Goal: Transaction & Acquisition: Purchase product/service

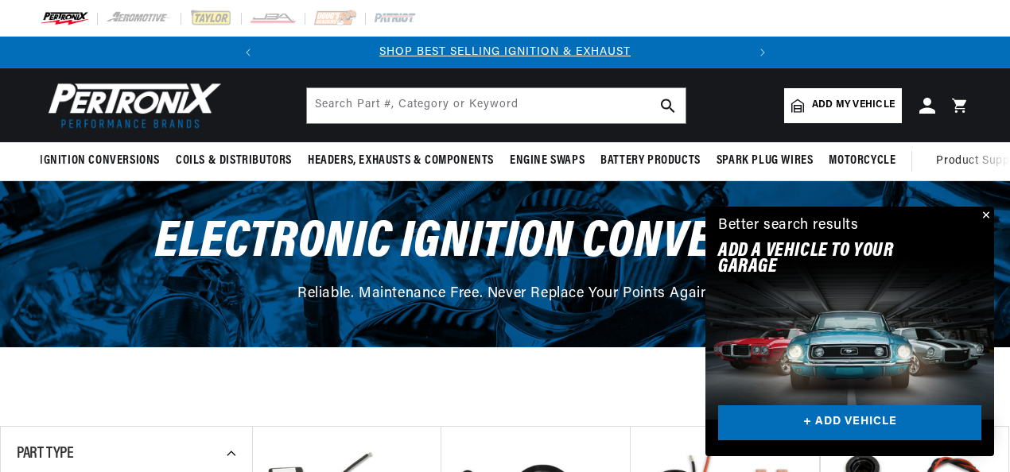
click at [986, 213] on button "Close" at bounding box center [984, 216] width 19 height 19
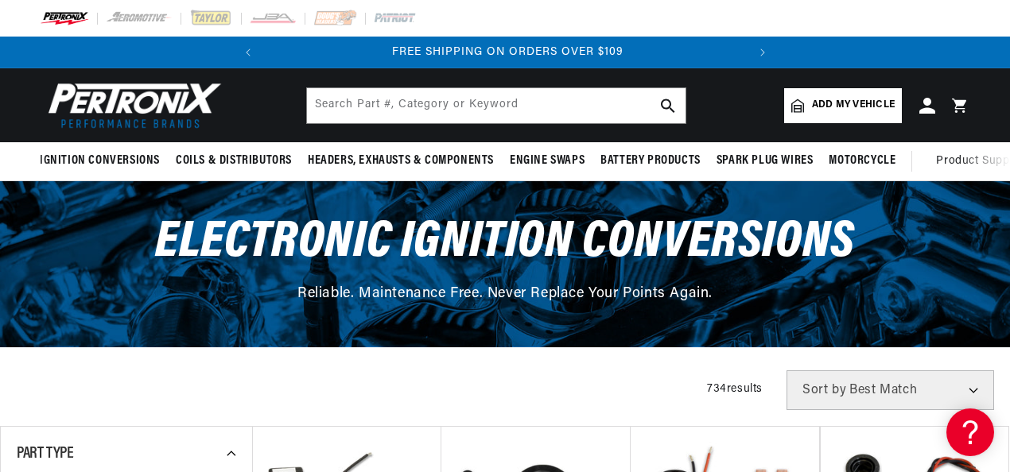
scroll to position [0, 482]
click at [851, 107] on span "Add my vehicle" at bounding box center [853, 105] width 83 height 15
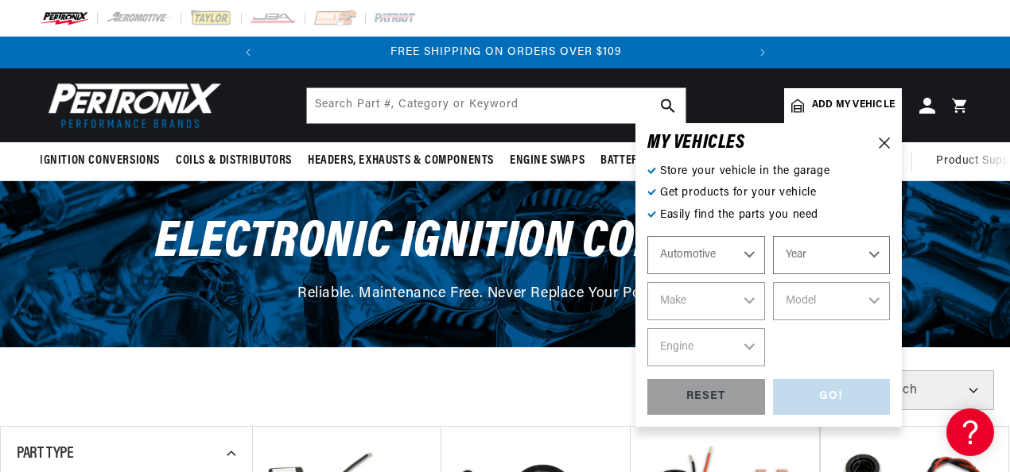
click at [749, 257] on select "Automotive Agricultural Industrial Marine Motorcycle" at bounding box center [706, 255] width 118 height 38
click at [647, 236] on select "Automotive Agricultural Industrial Marine Motorcycle" at bounding box center [706, 255] width 118 height 38
click at [875, 254] on select "Year [DATE] 2023 2022 2021 2020 2019 2018 2017 2016 2015 2014 2013 2012 2011 20…" at bounding box center [832, 255] width 118 height 38
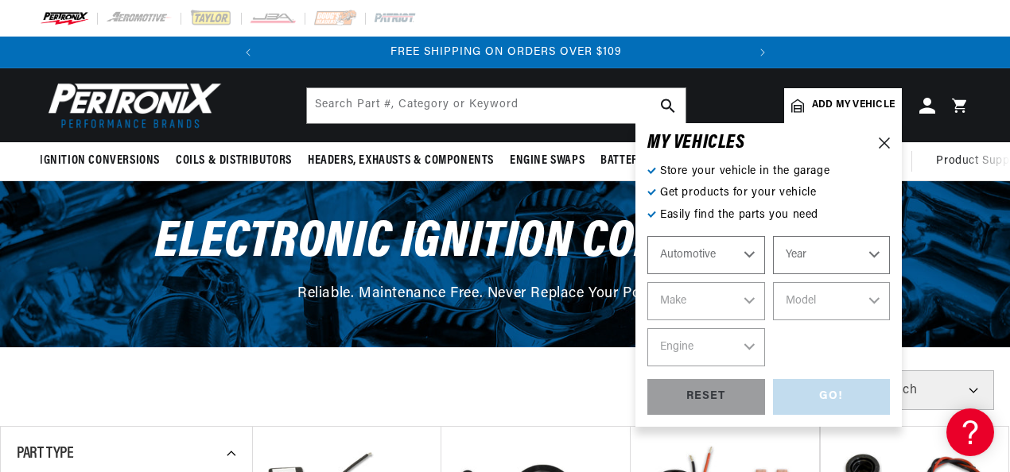
select select "1974"
click at [773, 236] on select "Year [DATE] 2023 2022 2021 2020 2019 2018 2017 2016 2015 2014 2013 2012 2011 20…" at bounding box center [832, 255] width 118 height 38
select select "1974"
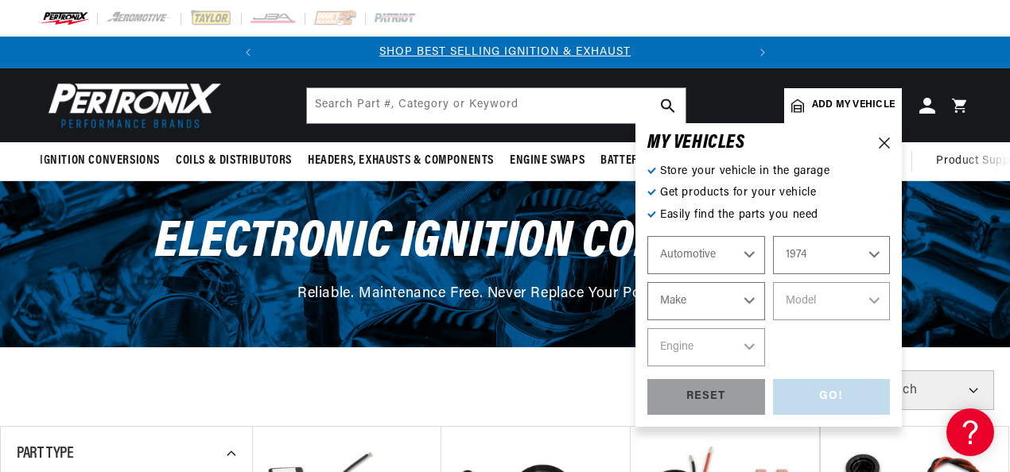
click at [751, 305] on select "Make Alfa Romeo American Motors Aston [PERSON_NAME] Audi [GEOGRAPHIC_DATA] Avan…" at bounding box center [706, 301] width 118 height 38
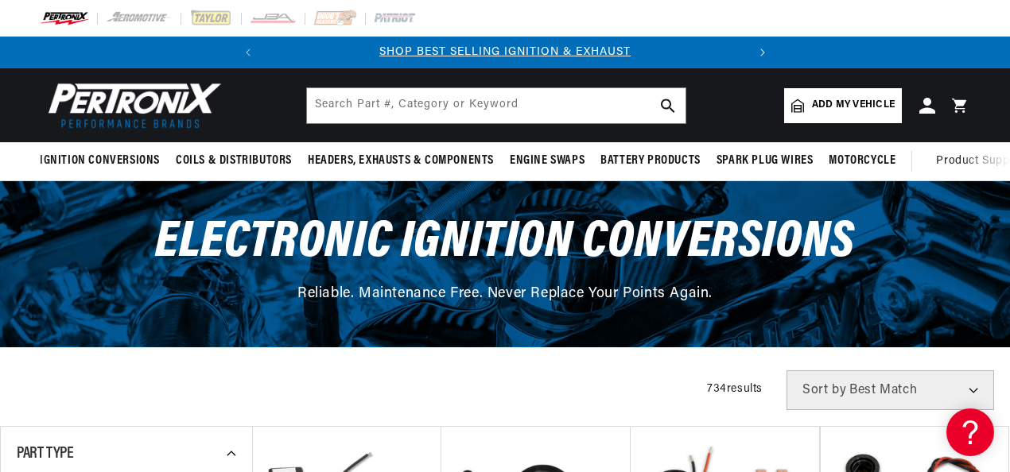
click at [764, 43] on button "Translation missing: en.sections.announcements.next_announcement" at bounding box center [763, 53] width 32 height 32
click at [832, 107] on span "Add my vehicle" at bounding box center [853, 105] width 83 height 15
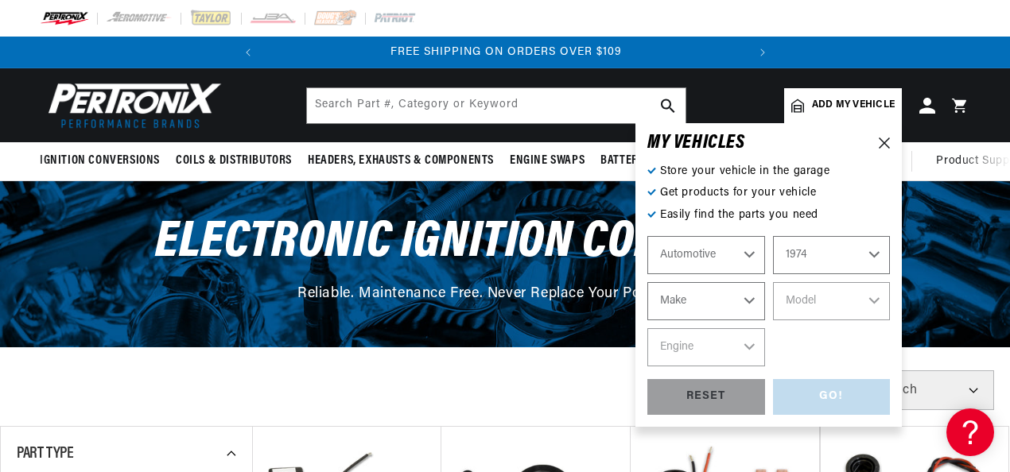
click at [751, 299] on select "Make Alfa Romeo American Motors Aston [PERSON_NAME] Audi [GEOGRAPHIC_DATA] Avan…" at bounding box center [706, 301] width 118 height 38
select select "Ford"
click at [647, 282] on select "Make Alfa Romeo American Motors Aston [PERSON_NAME] Audi [GEOGRAPHIC_DATA] Avan…" at bounding box center [706, 301] width 118 height 38
select select "Ford"
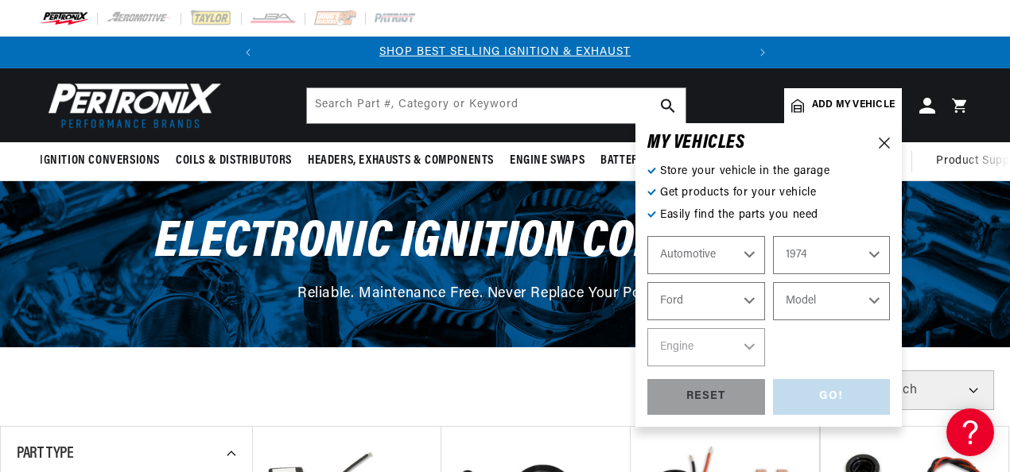
click at [875, 296] on select "Model Bronco Country Sedan Country Squire Custom 500 E-100 Econoline E-200 Econ…" at bounding box center [832, 301] width 118 height 38
select select "M-450"
click at [773, 282] on select "Model Bronco Country Sedan Country Squire Custom 500 E-100 Econoline E-200 Econ…" at bounding box center [832, 301] width 118 height 38
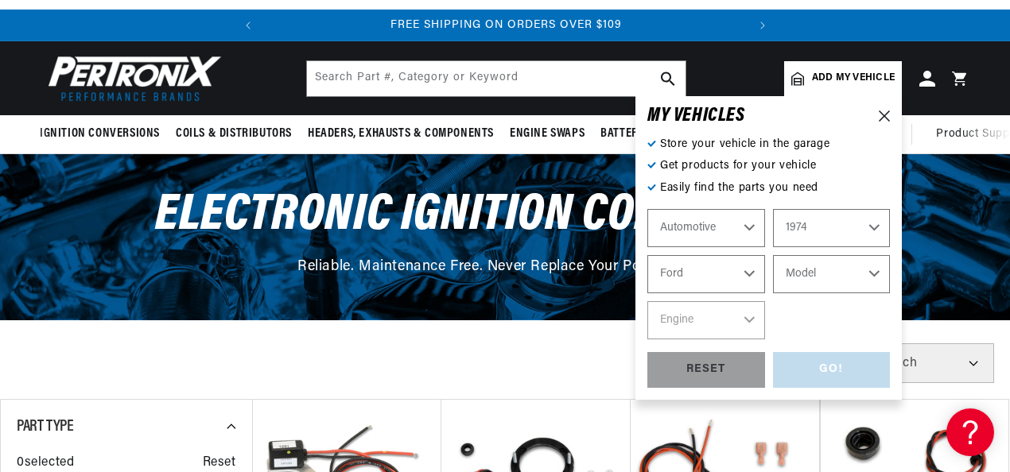
select select "M-450"
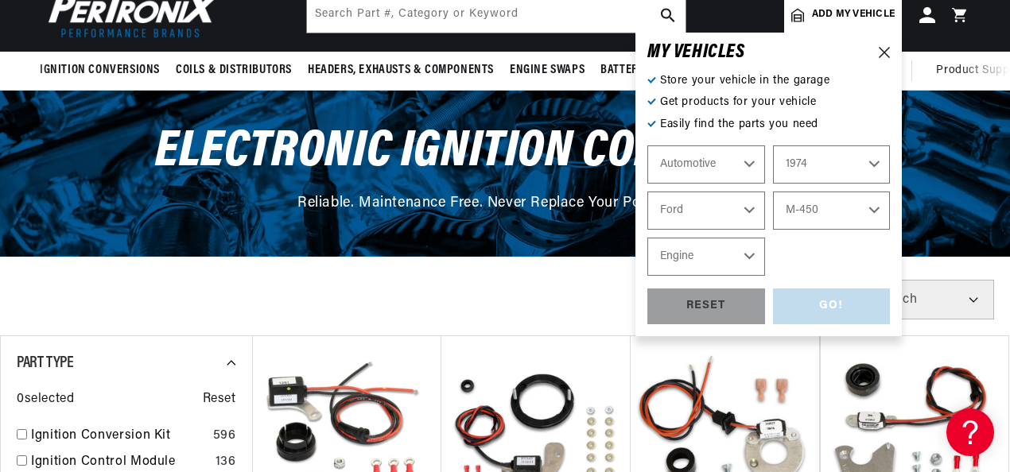
scroll to position [95, 0]
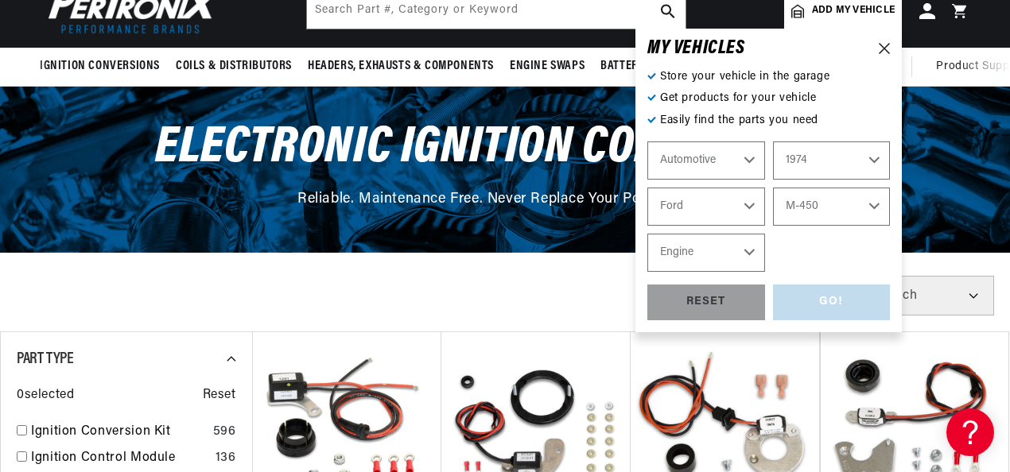
click at [873, 199] on select "Bronco Country Sedan Country Squire Custom 500 E-100 Econoline E-200 Econoline …" at bounding box center [832, 207] width 118 height 38
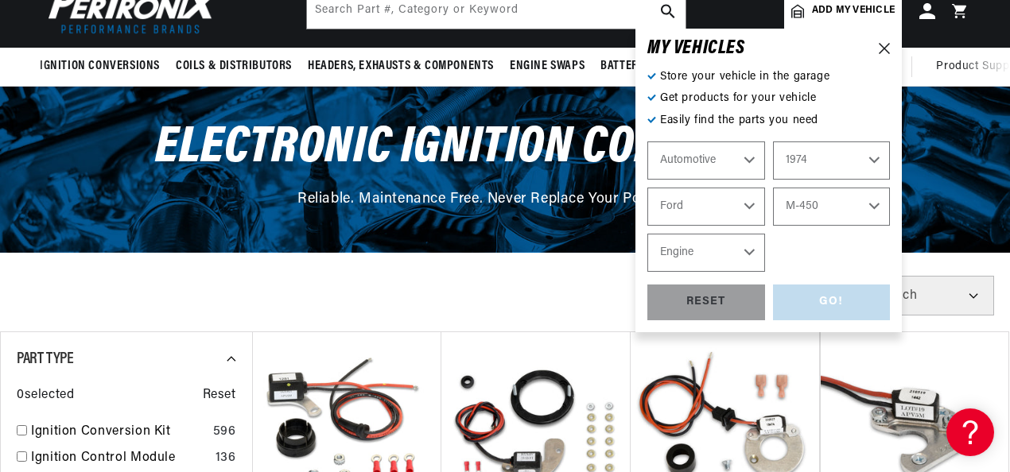
scroll to position [0, 0]
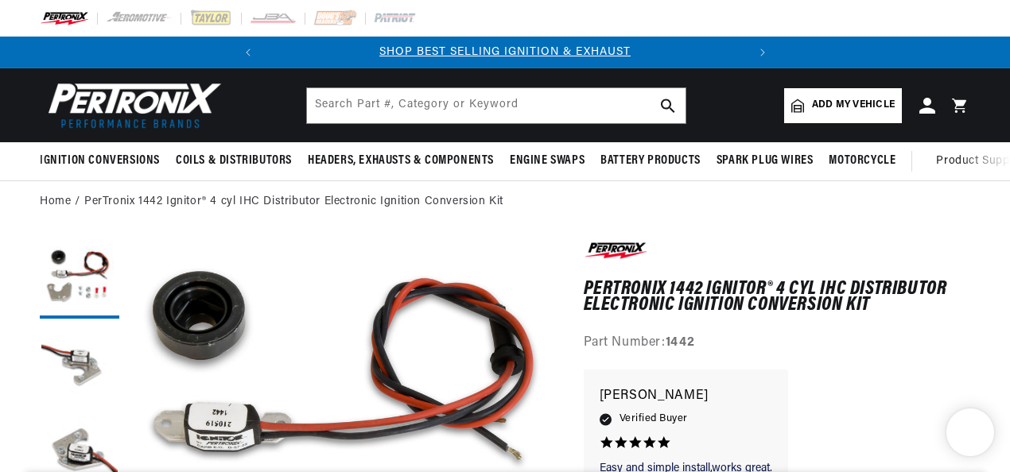
click at [843, 114] on link "Add my vehicle" at bounding box center [843, 105] width 118 height 35
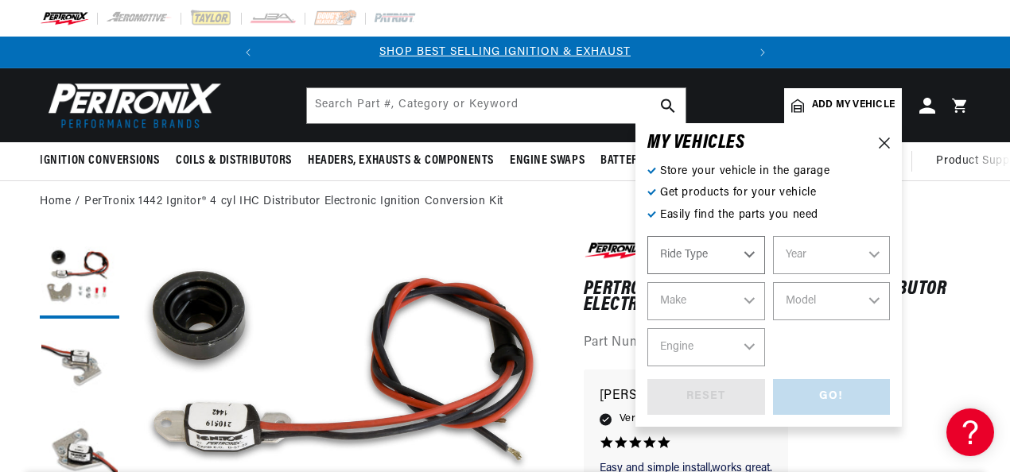
select select "Automotive"
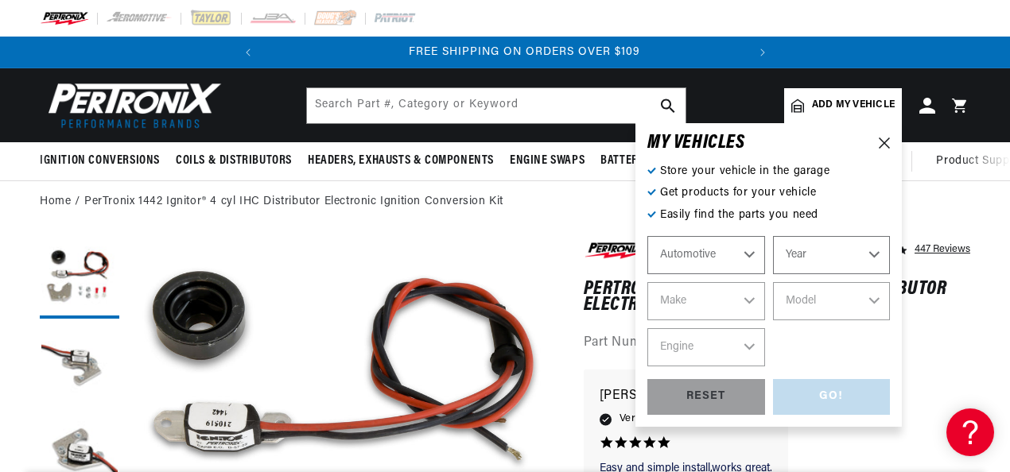
scroll to position [0, 482]
click at [875, 257] on select "Year [DATE] 2023 2022 2021 2020 2019 2018 2017 2016 2015 2014 2013 2012 2011 20…" at bounding box center [832, 255] width 118 height 38
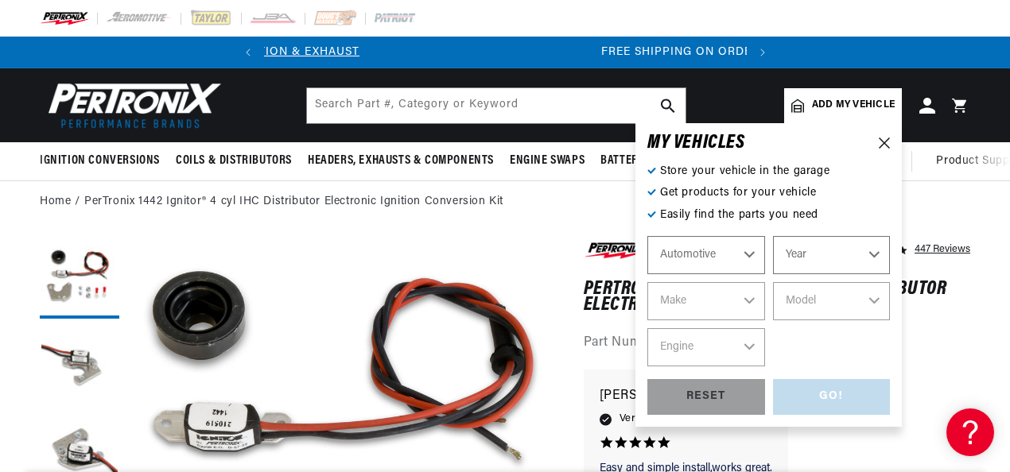
scroll to position [0, 0]
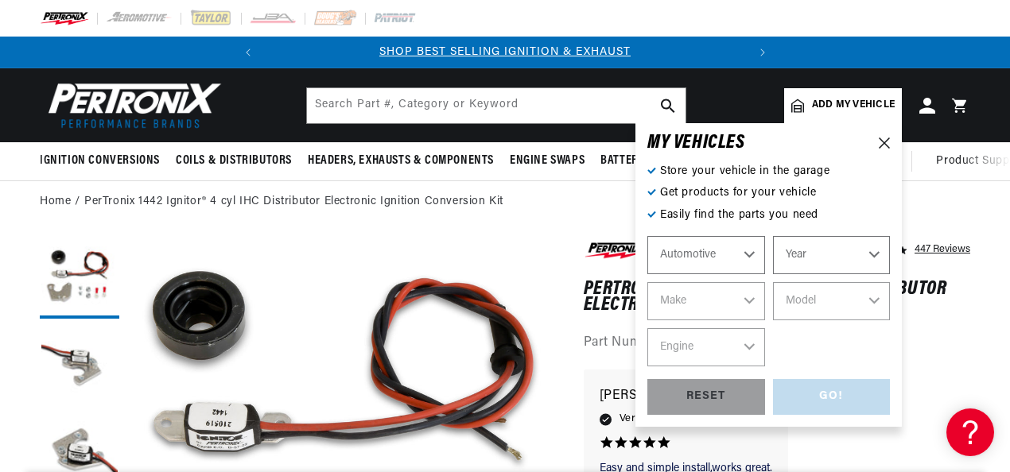
select select "1974"
click at [773, 236] on select "Year [DATE] 2023 2022 2021 2020 2019 2018 2017 2016 2015 2014 2013 2012 2011 20…" at bounding box center [832, 255] width 118 height 38
select select "1974"
click at [754, 305] on select "Make Alfa Romeo American Motors Aston [PERSON_NAME] Audi [GEOGRAPHIC_DATA] Avan…" at bounding box center [706, 301] width 118 height 38
select select "Buick"
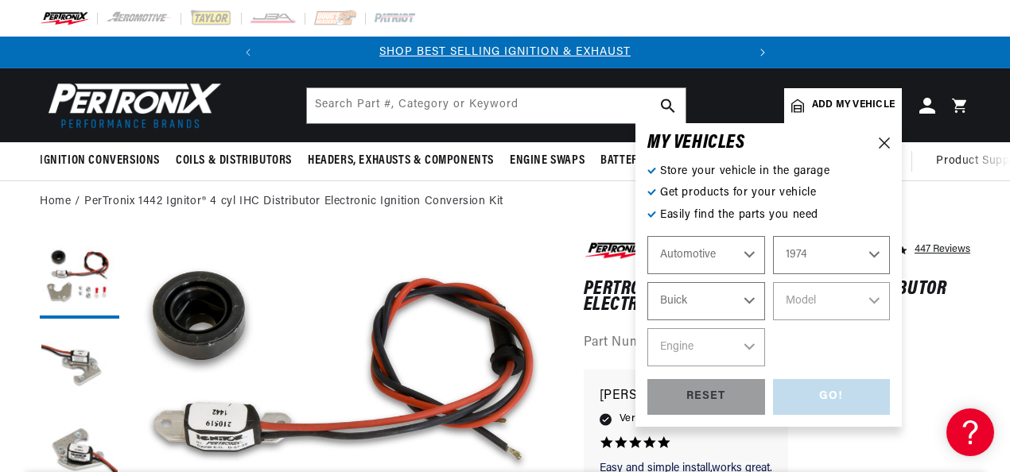
click at [647, 282] on select "Make Alfa Romeo American Motors Aston [PERSON_NAME] Audi [GEOGRAPHIC_DATA] Avan…" at bounding box center [706, 301] width 118 height 38
click at [749, 297] on select "Alfa Romeo American Motors Aston Martin Audi Austin Avanti BMW Buick Cadillac C…" at bounding box center [706, 301] width 118 height 38
click at [647, 282] on select "Alfa Romeo American Motors Aston Martin Audi Austin Avanti BMW Buick Cadillac C…" at bounding box center [706, 301] width 118 height 38
select select "Ford"
click at [875, 301] on select "Model Bronco Country Sedan Country Squire Custom 500 E-100 Econoline E-200 Econ…" at bounding box center [832, 301] width 118 height 38
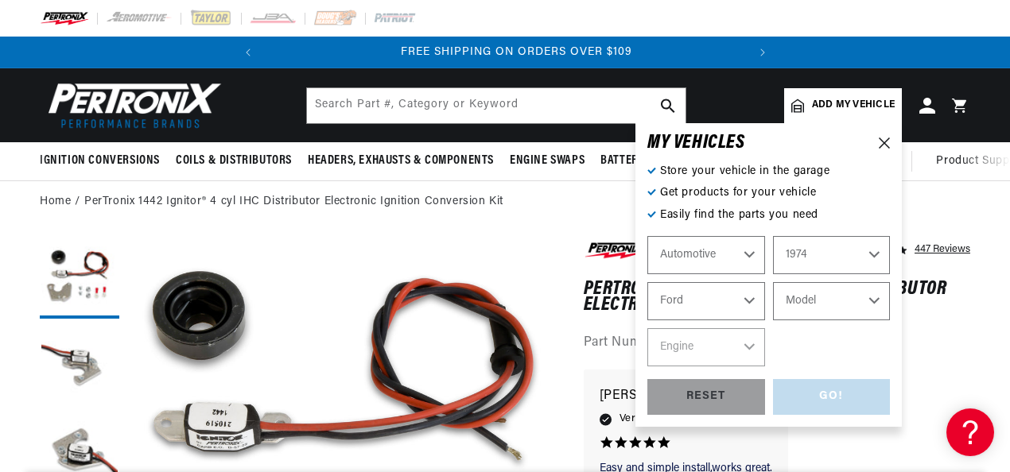
scroll to position [0, 482]
click at [773, 282] on select "Model Bronco Country Sedan Country Squire Custom 500 E-100 Econoline E-200 Econ…" at bounding box center [832, 301] width 118 height 38
click at [871, 301] on select "Model Bronco Country Sedan Country Squire Custom 500 E-100 Econoline E-200 Econ…" at bounding box center [832, 301] width 118 height 38
select select "F-350"
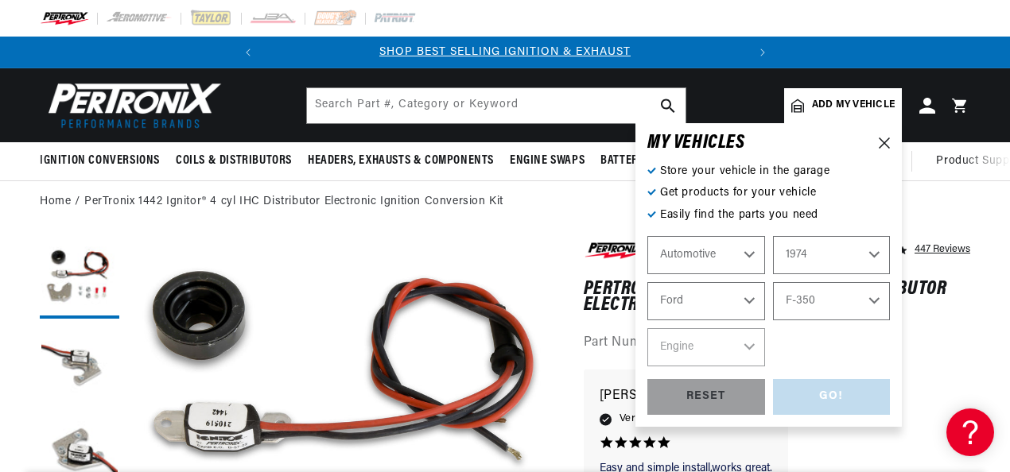
click at [773, 282] on select "Model Bronco Country Sedan Country Squire Custom 500 E-100 Econoline E-200 Econ…" at bounding box center [832, 301] width 118 height 38
select select "F-350"
click at [754, 350] on select "Engine 302cid / 5.0L 360cid / 5.9L 390cid / 6.4L 460cid / 7.5L" at bounding box center [706, 347] width 118 height 38
click at [876, 302] on select "Bronco Country Sedan Country Squire Custom 500 E-100 Econoline E-200 Econoline …" at bounding box center [832, 301] width 118 height 38
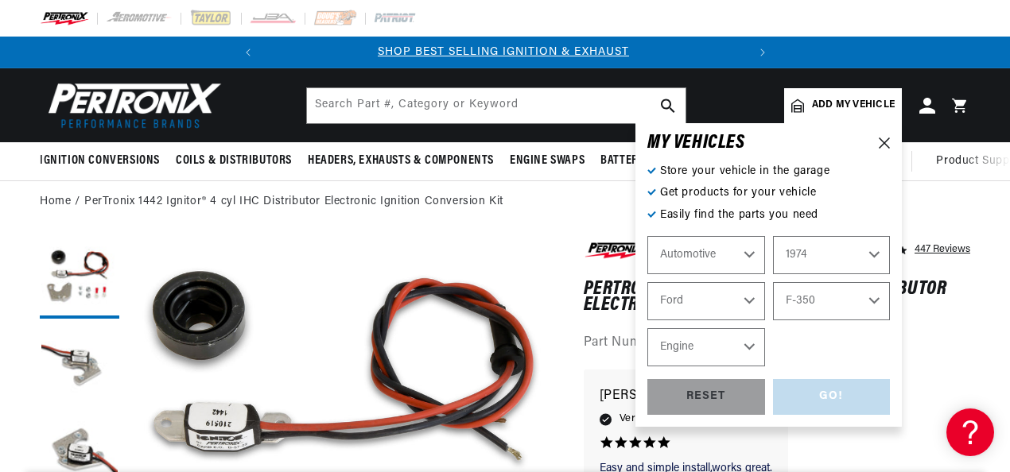
scroll to position [0, 0]
click at [773, 282] on select "Bronco Country Sedan Country Squire Custom 500 E-100 Econoline E-200 Econoline …" at bounding box center [832, 301] width 118 height 38
click at [753, 348] on select "Engine 302cid / 5.0L 360cid / 5.9L 390cid / 6.4L 460cid / 7.5L" at bounding box center [706, 347] width 118 height 38
select select "390cid-6.4L"
click at [647, 328] on select "Engine 302cid / 5.0L 360cid / 5.9L 390cid / 6.4L 460cid / 7.5L" at bounding box center [706, 347] width 118 height 38
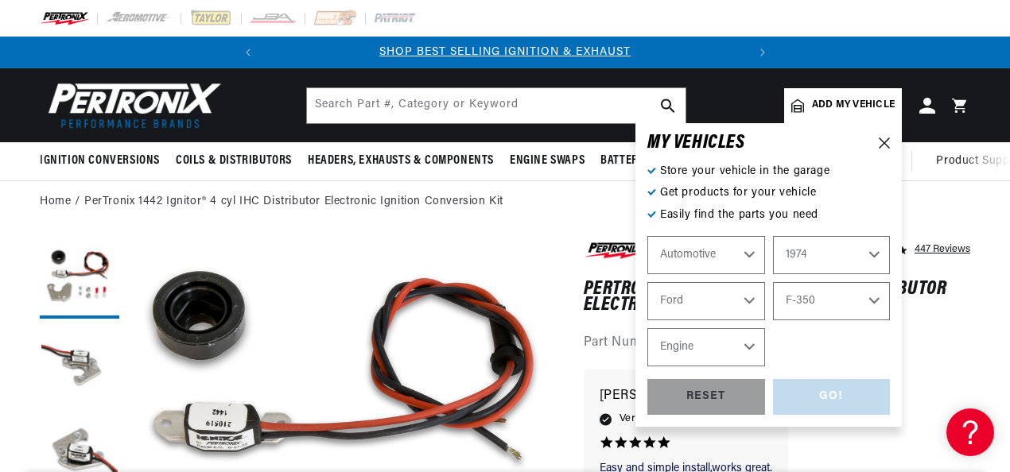
select select "390cid-6.4L"
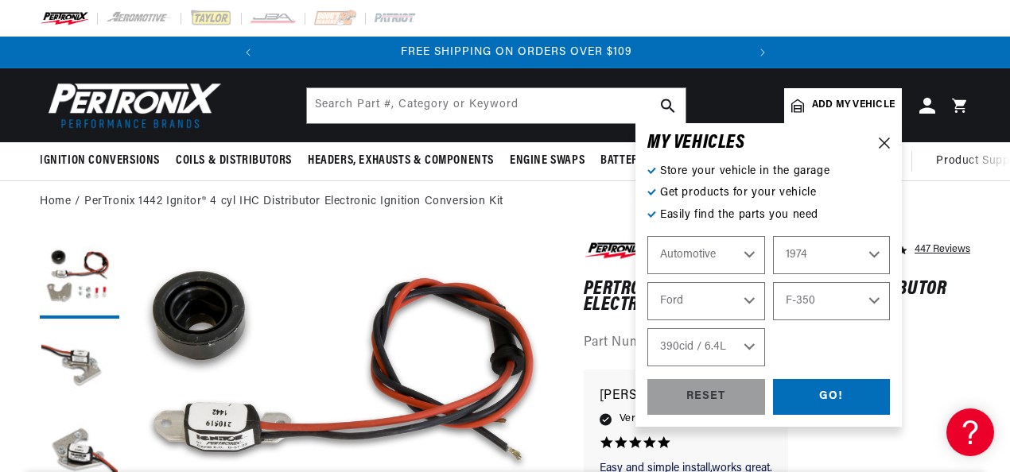
scroll to position [0, 482]
click at [852, 398] on div "GO!" at bounding box center [832, 397] width 118 height 36
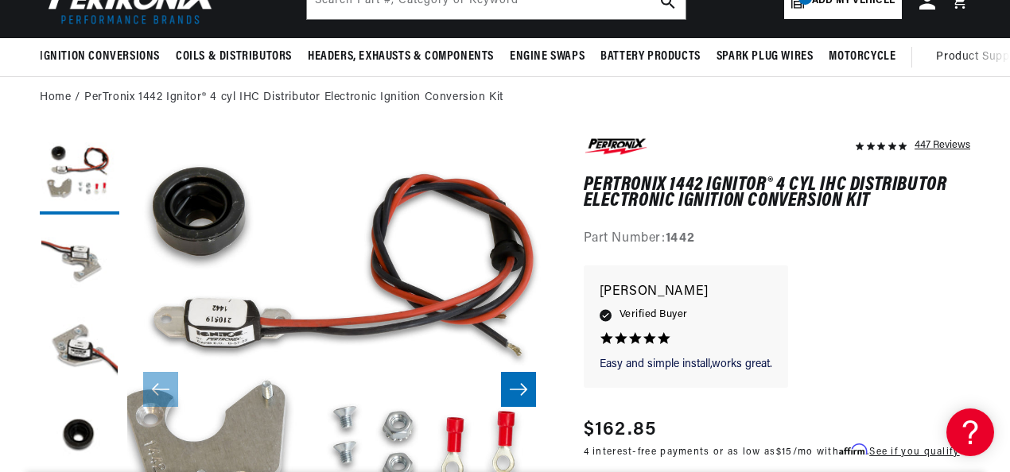
scroll to position [0, 0]
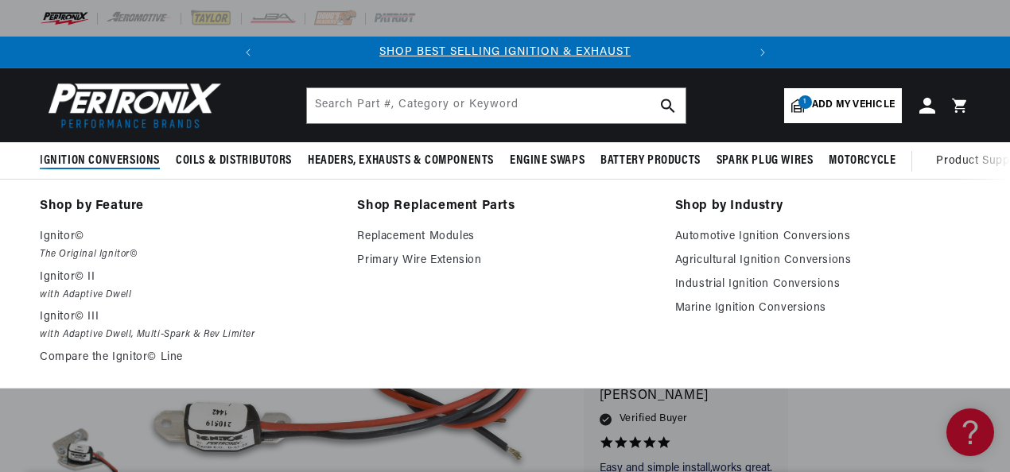
click at [77, 155] on span "Ignition Conversions" at bounding box center [100, 161] width 120 height 17
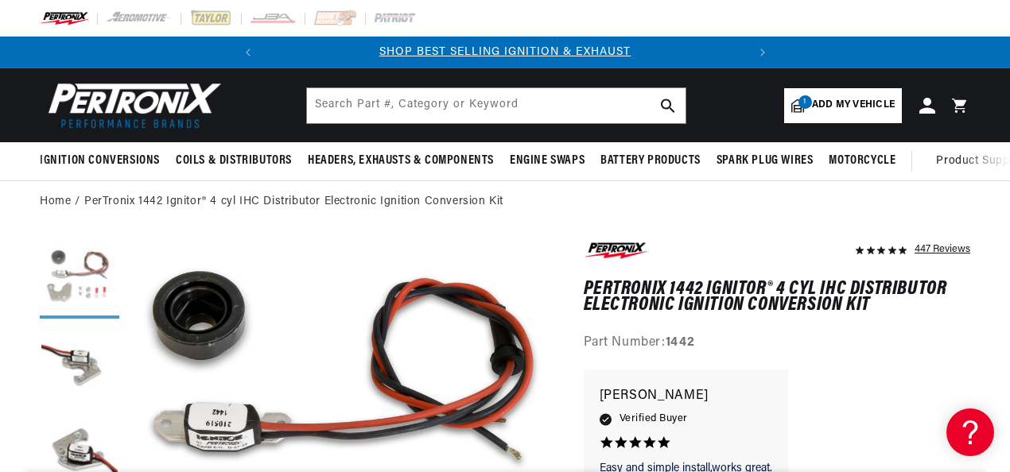
click at [97, 281] on button "Load image 1 in gallery view" at bounding box center [80, 279] width 80 height 80
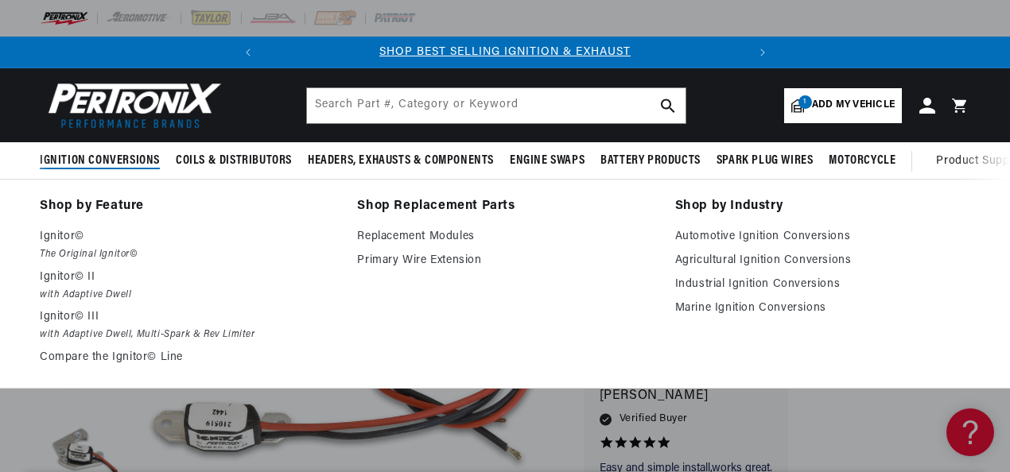
click at [90, 161] on span "Ignition Conversions" at bounding box center [100, 161] width 120 height 17
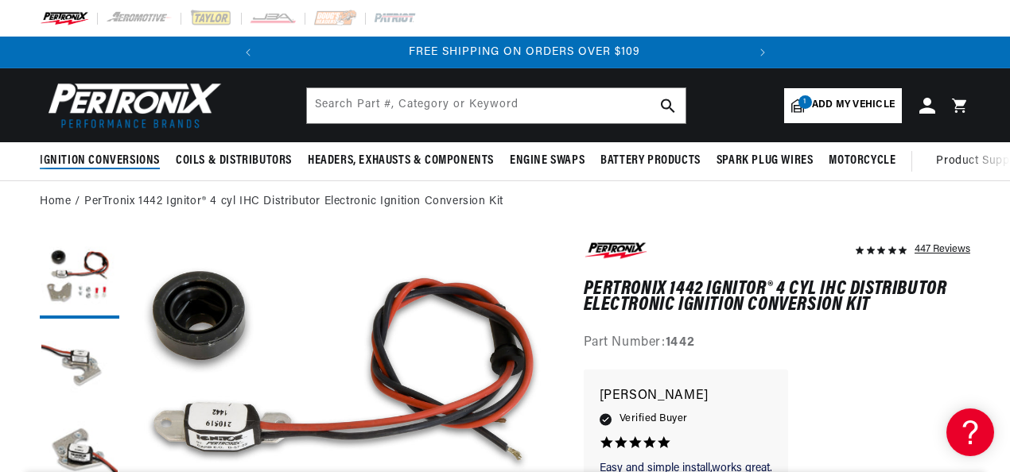
scroll to position [0, 482]
click at [819, 100] on span "Add my vehicle" at bounding box center [853, 105] width 83 height 15
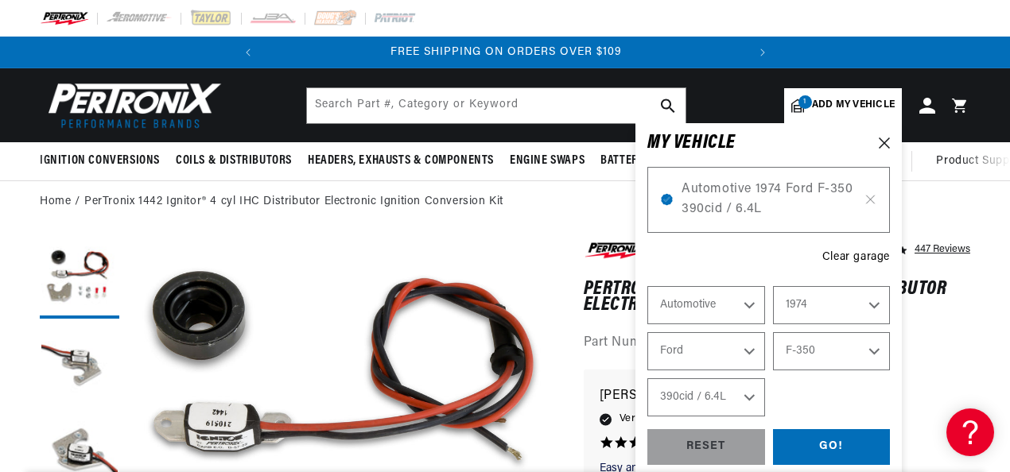
select select "Year"
select select "Make"
select select "Model"
select select "Engine"
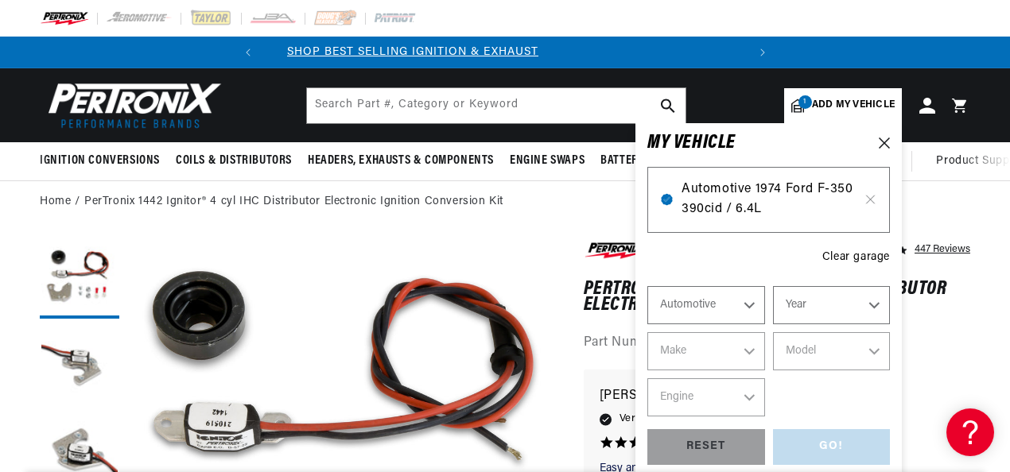
scroll to position [0, 0]
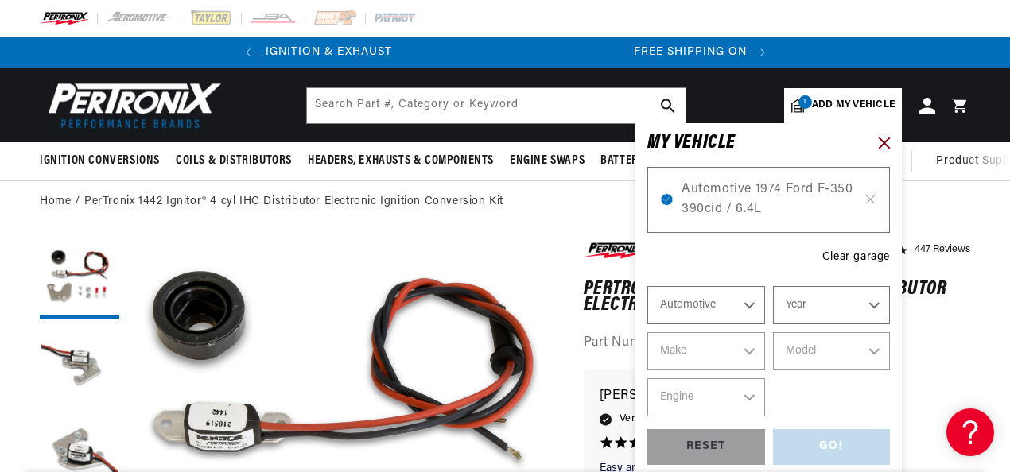
click at [887, 138] on icon at bounding box center [884, 143] width 11 height 11
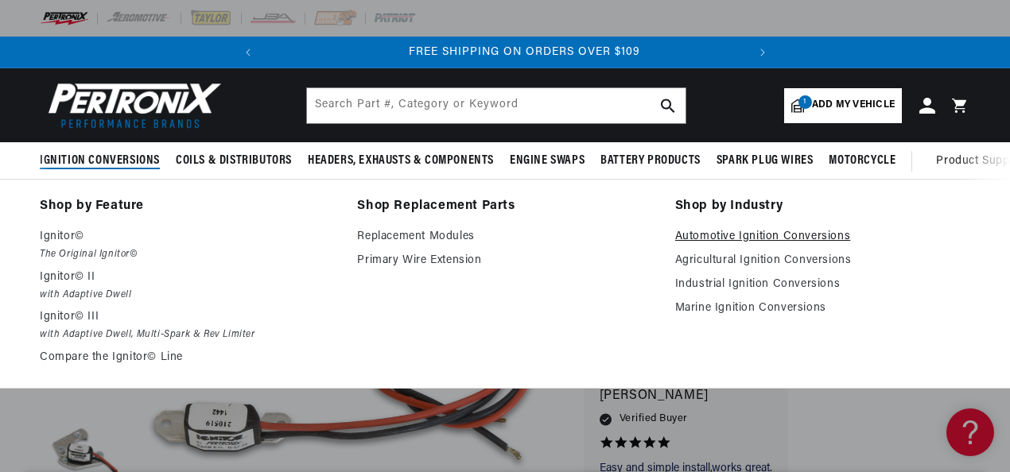
scroll to position [0, 482]
click at [743, 233] on link "Automotive Ignition Conversions" at bounding box center [822, 236] width 295 height 19
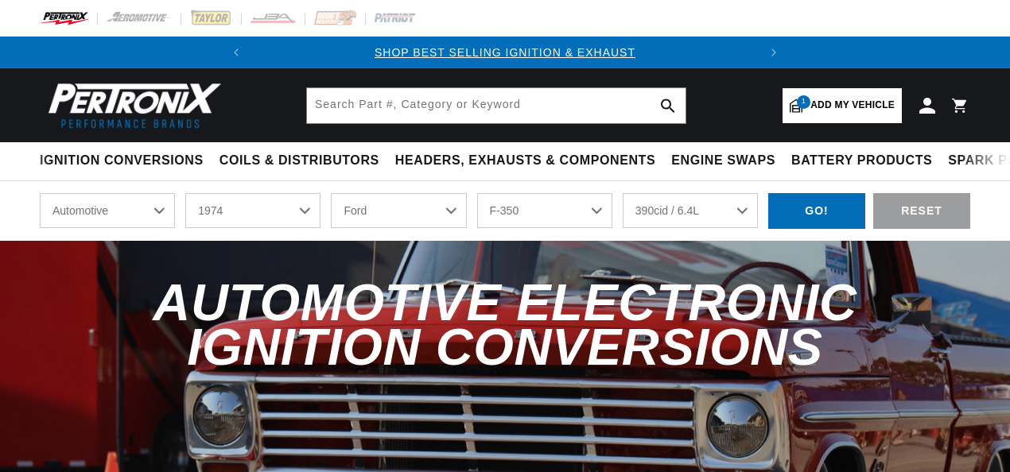
select select "1974"
select select "Ford"
select select "F-350"
select select "390cid-6.4L"
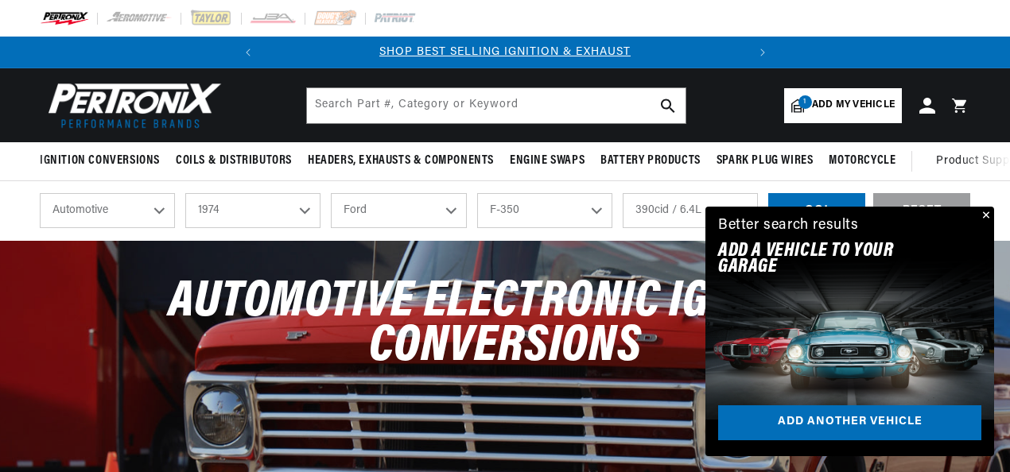
click at [598, 211] on select "Bronco Country Sedan Country Squire Custom 500 E-100 Econoline E-200 Econoline …" at bounding box center [544, 210] width 135 height 35
click at [986, 214] on button "Close" at bounding box center [984, 216] width 19 height 19
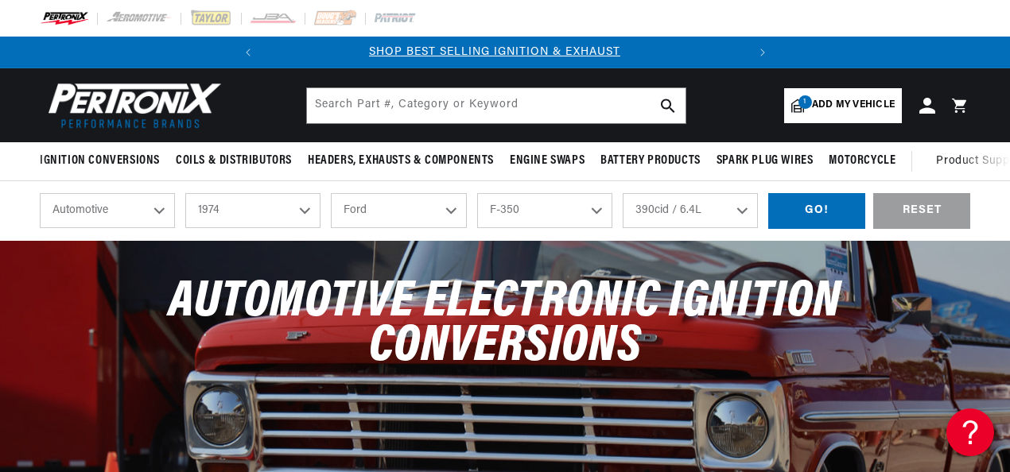
scroll to position [0, 0]
click at [832, 218] on div "GO!" at bounding box center [816, 211] width 97 height 36
